Goal: Transaction & Acquisition: Purchase product/service

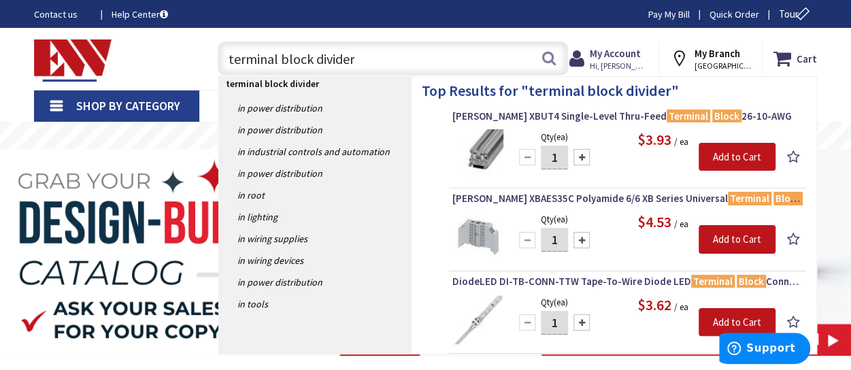
type input "terminal block dividers"
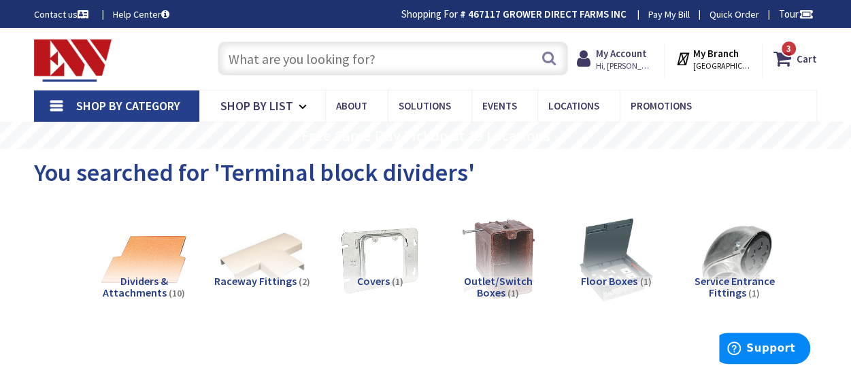
click at [427, 46] on input "text" at bounding box center [393, 58] width 350 height 34
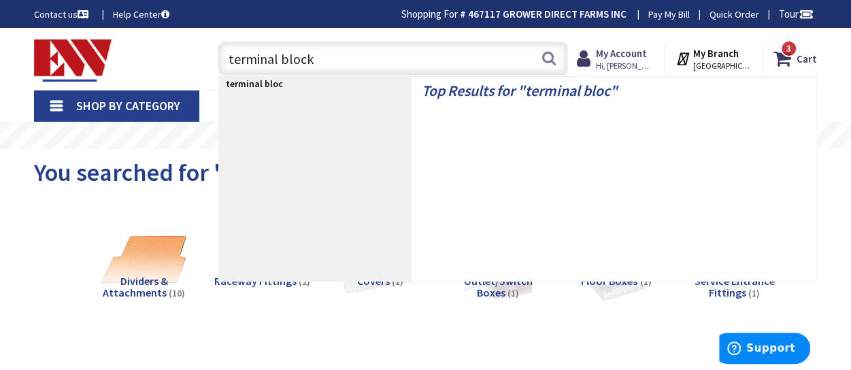
type input "terminal blocks"
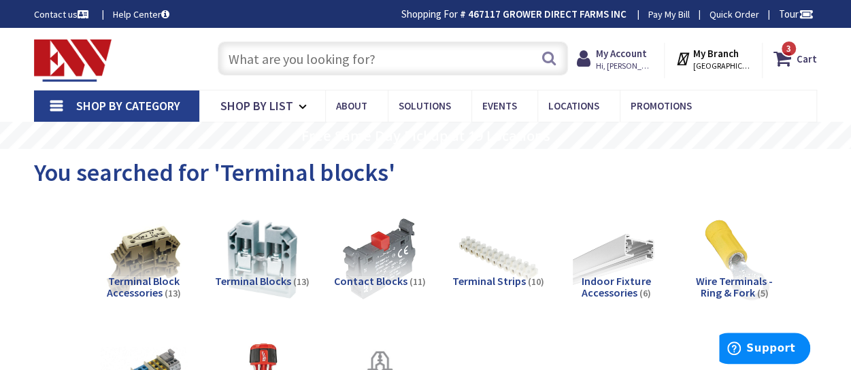
click at [506, 61] on input "text" at bounding box center [393, 58] width 350 height 34
click at [309, 56] on input "text" at bounding box center [393, 58] width 350 height 34
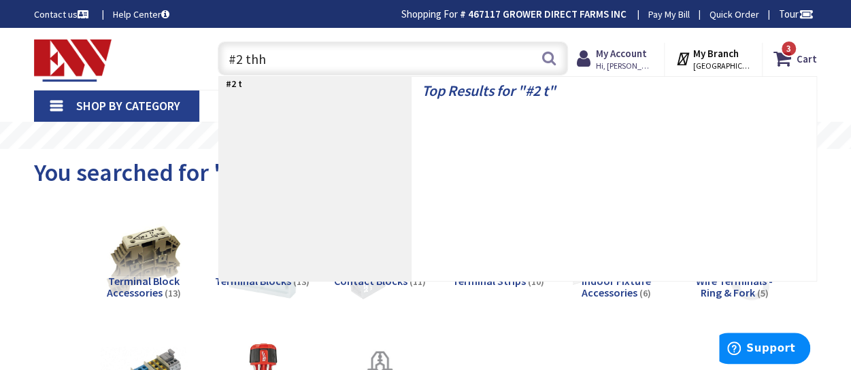
type input "#2 thhn"
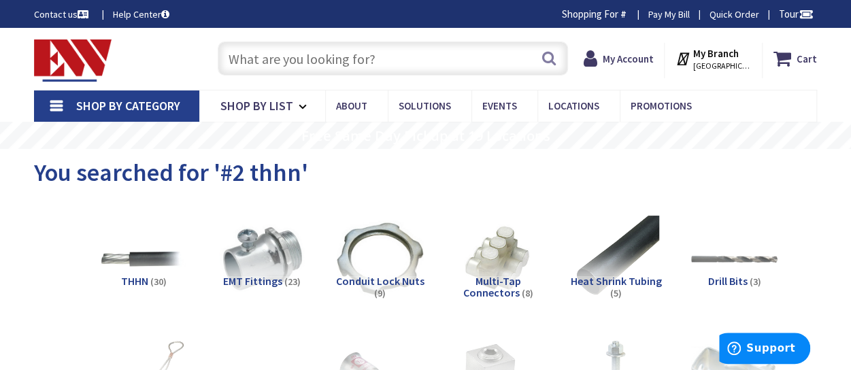
click at [295, 63] on input "text" at bounding box center [393, 58] width 350 height 34
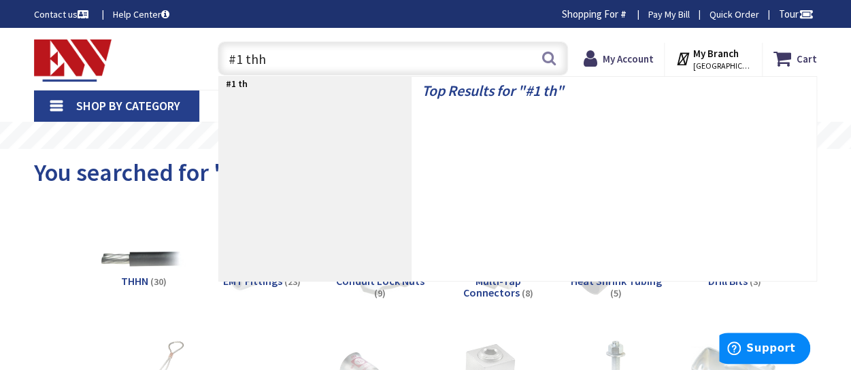
type input "#1 thhn"
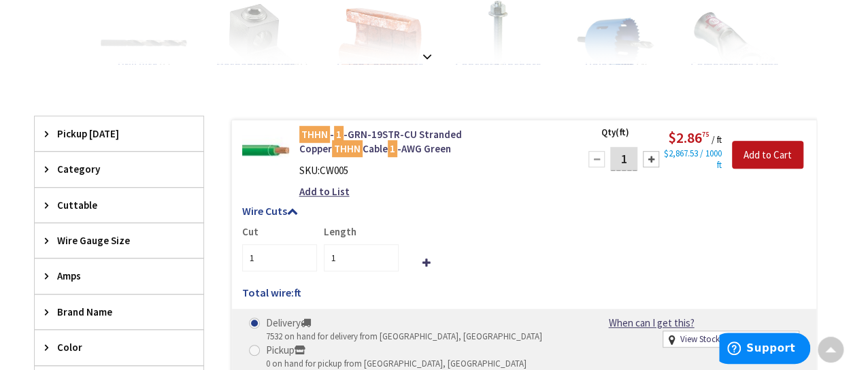
scroll to position [341, 0]
